Goal: Task Accomplishment & Management: Use online tool/utility

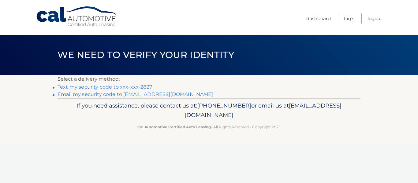
click at [131, 89] on link "Text my security code to xxx-xxx-2827" at bounding box center [104, 87] width 94 height 6
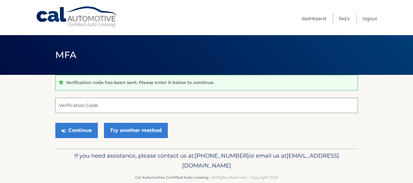
click at [61, 103] on input "Verification Code" at bounding box center [206, 105] width 303 height 15
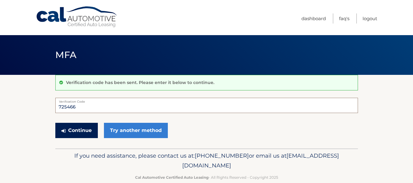
type input "725466"
click at [61, 131] on icon "submit" at bounding box center [63, 130] width 4 height 5
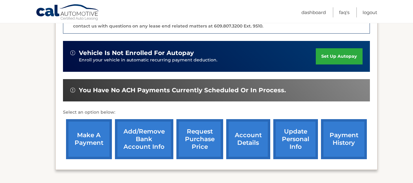
scroll to position [183, 0]
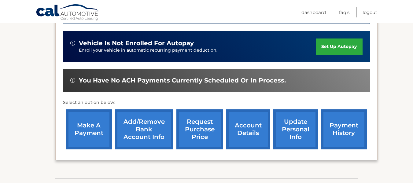
click at [96, 131] on link "make a payment" at bounding box center [89, 129] width 46 height 40
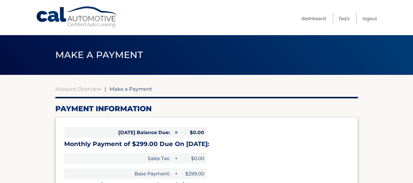
select select "NDliNmMwNmItN2E5NS00Y2U3LTk3NzMtYzZiNWM5Njg5MDRj"
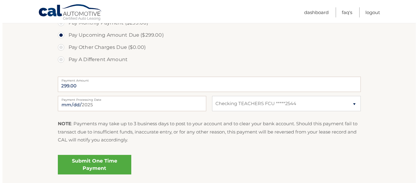
scroll to position [214, 0]
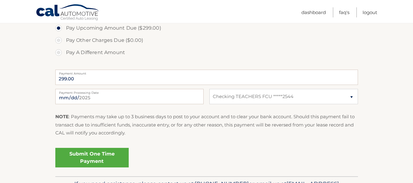
click at [96, 156] on link "Submit One Time Payment" at bounding box center [91, 158] width 73 height 20
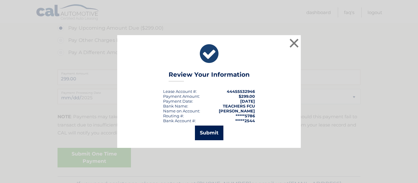
click at [203, 134] on button "Submit" at bounding box center [209, 133] width 28 height 15
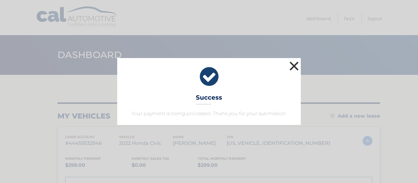
click at [293, 69] on button "×" at bounding box center [294, 66] width 12 height 12
